Goal: Information Seeking & Learning: Learn about a topic

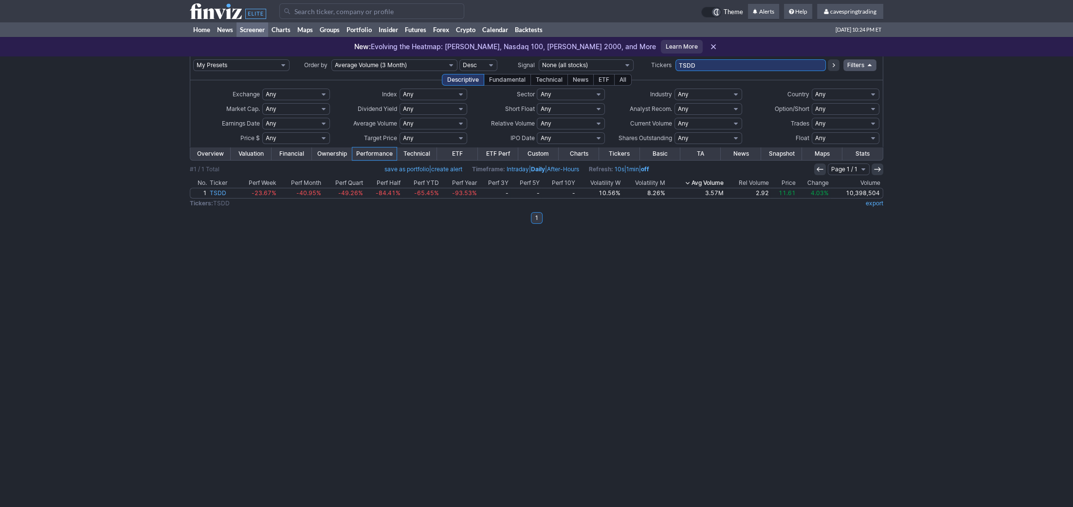
click at [737, 62] on input "TSDD" at bounding box center [750, 65] width 150 height 12
type input "fnb,fhn,rf,vz,bac"
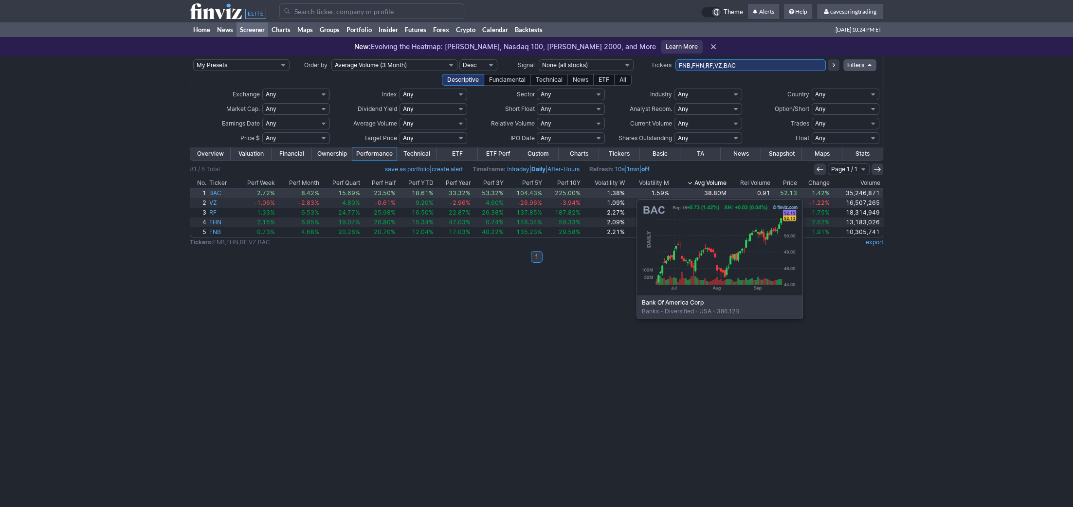
click at [794, 190] on link "52.13" at bounding box center [785, 193] width 27 height 10
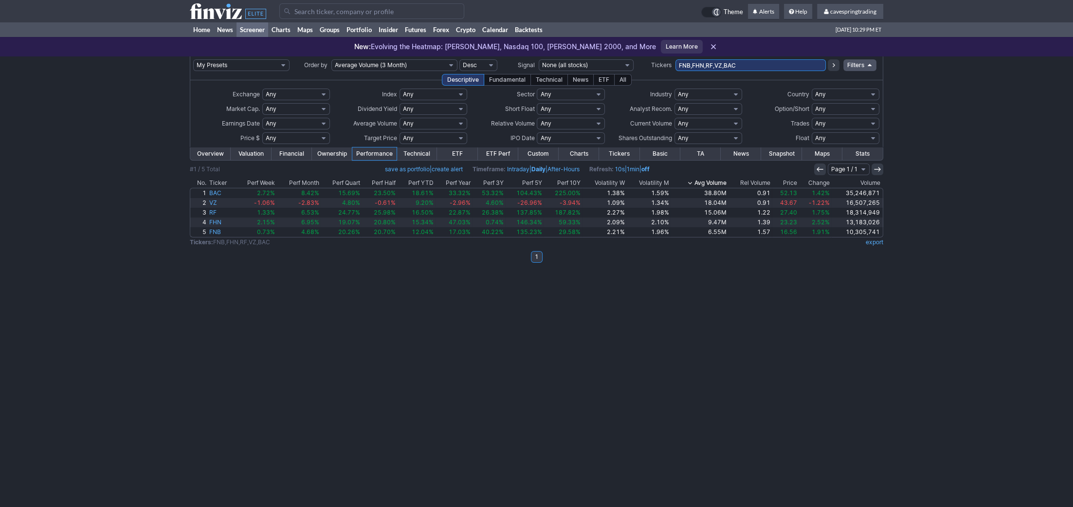
drag, startPoint x: 775, startPoint y: 62, endPoint x: 770, endPoint y: 67, distance: 6.5
click at [772, 65] on input "FNB,FHN,RF,VZ,BAC" at bounding box center [750, 65] width 150 height 12
drag, startPoint x: 768, startPoint y: 67, endPoint x: 706, endPoint y: 59, distance: 63.3
click at [710, 61] on input "FNB,FHN,RF,VZ,BAC" at bounding box center [750, 65] width 150 height 12
type input "key,pr"
